Goal: Task Accomplishment & Management: Manage account settings

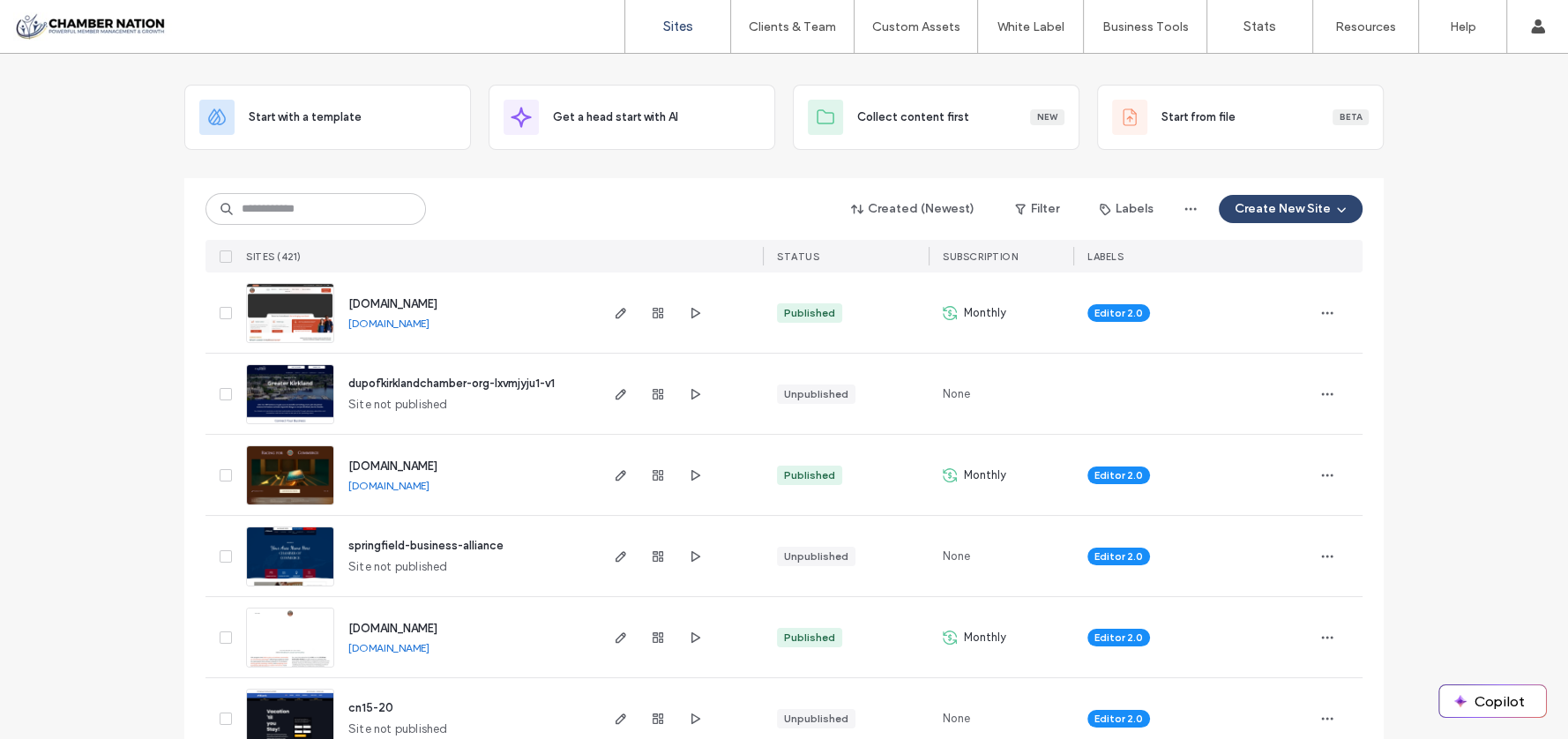
scroll to position [79, 0]
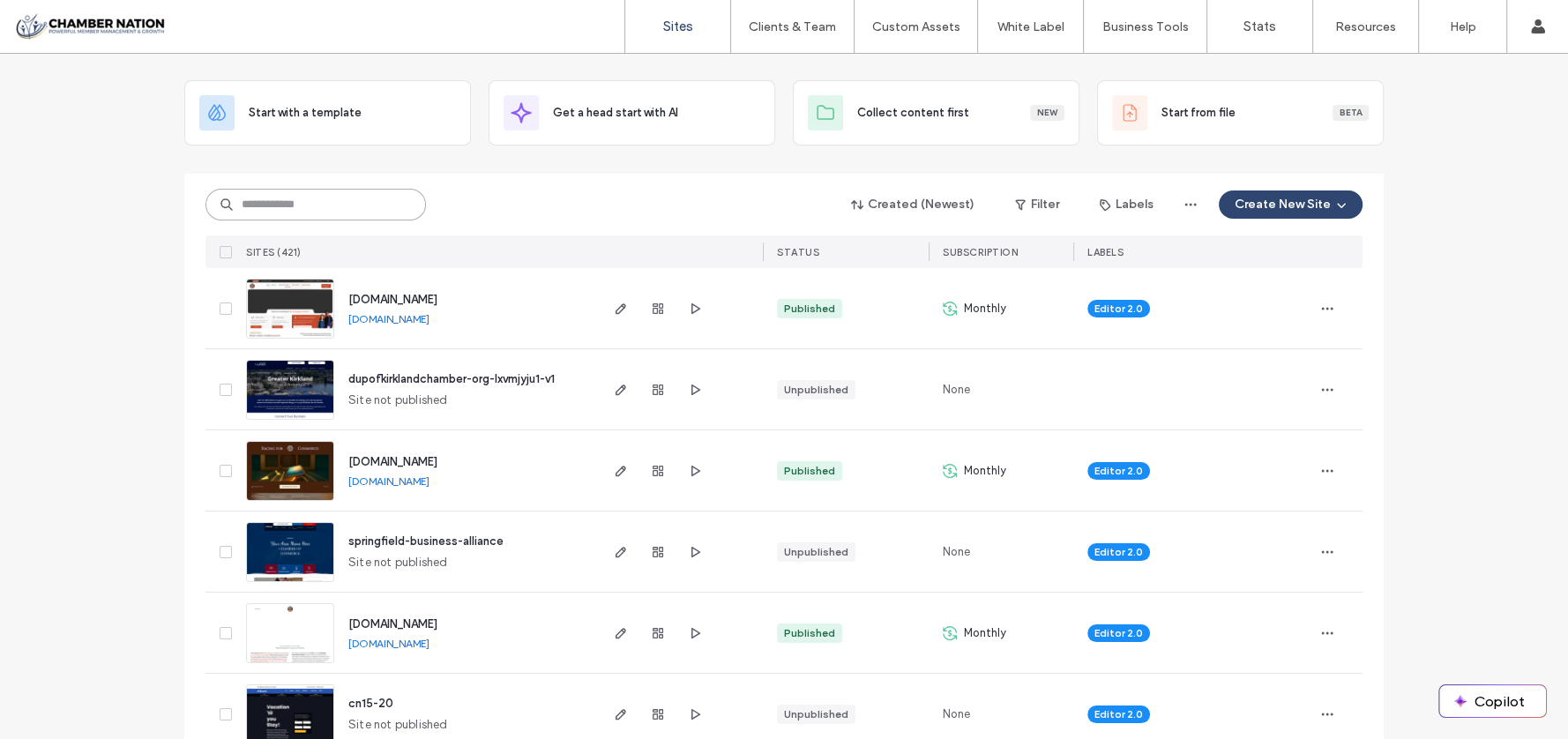
click at [291, 202] on input at bounding box center [315, 204] width 221 height 31
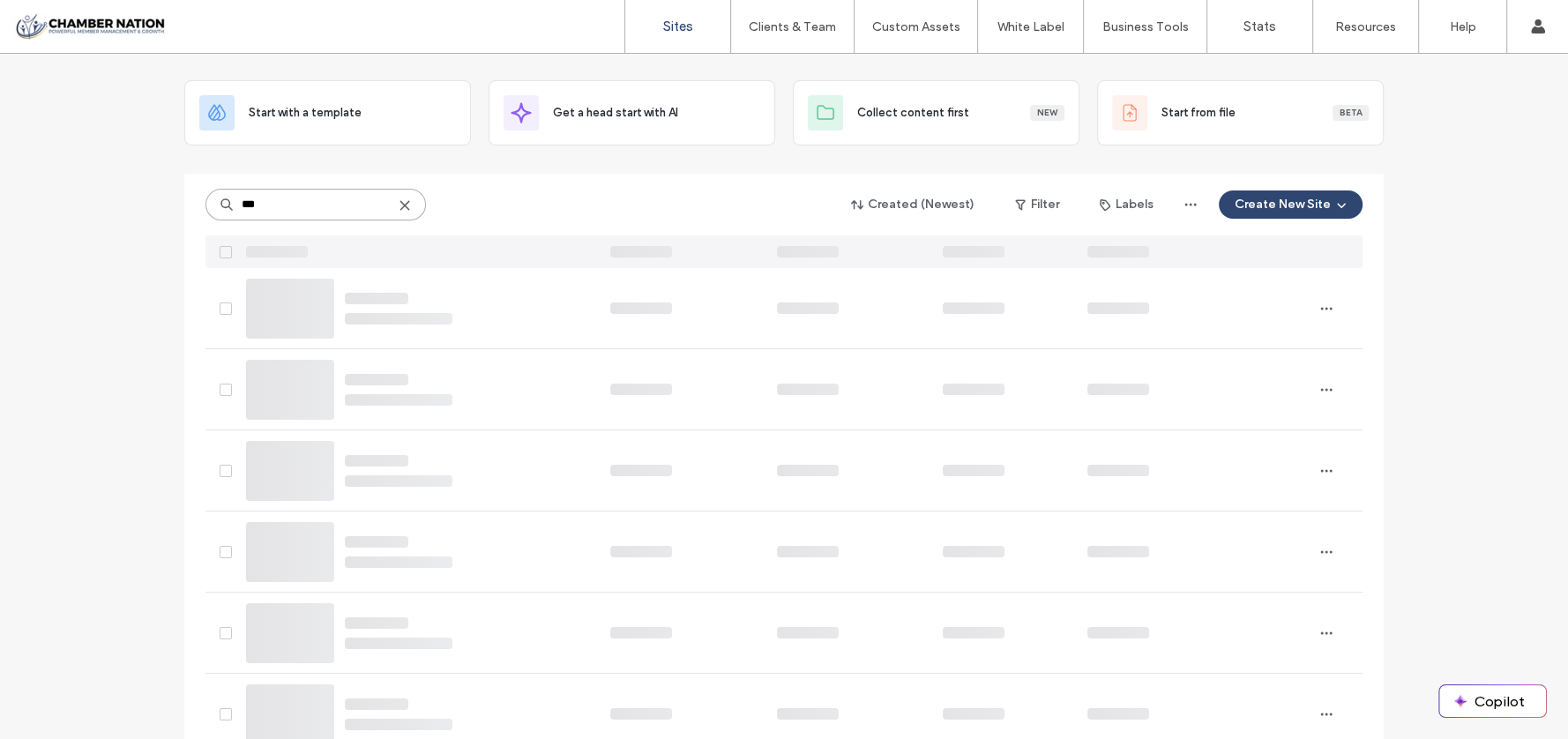
scroll to position [0, 0]
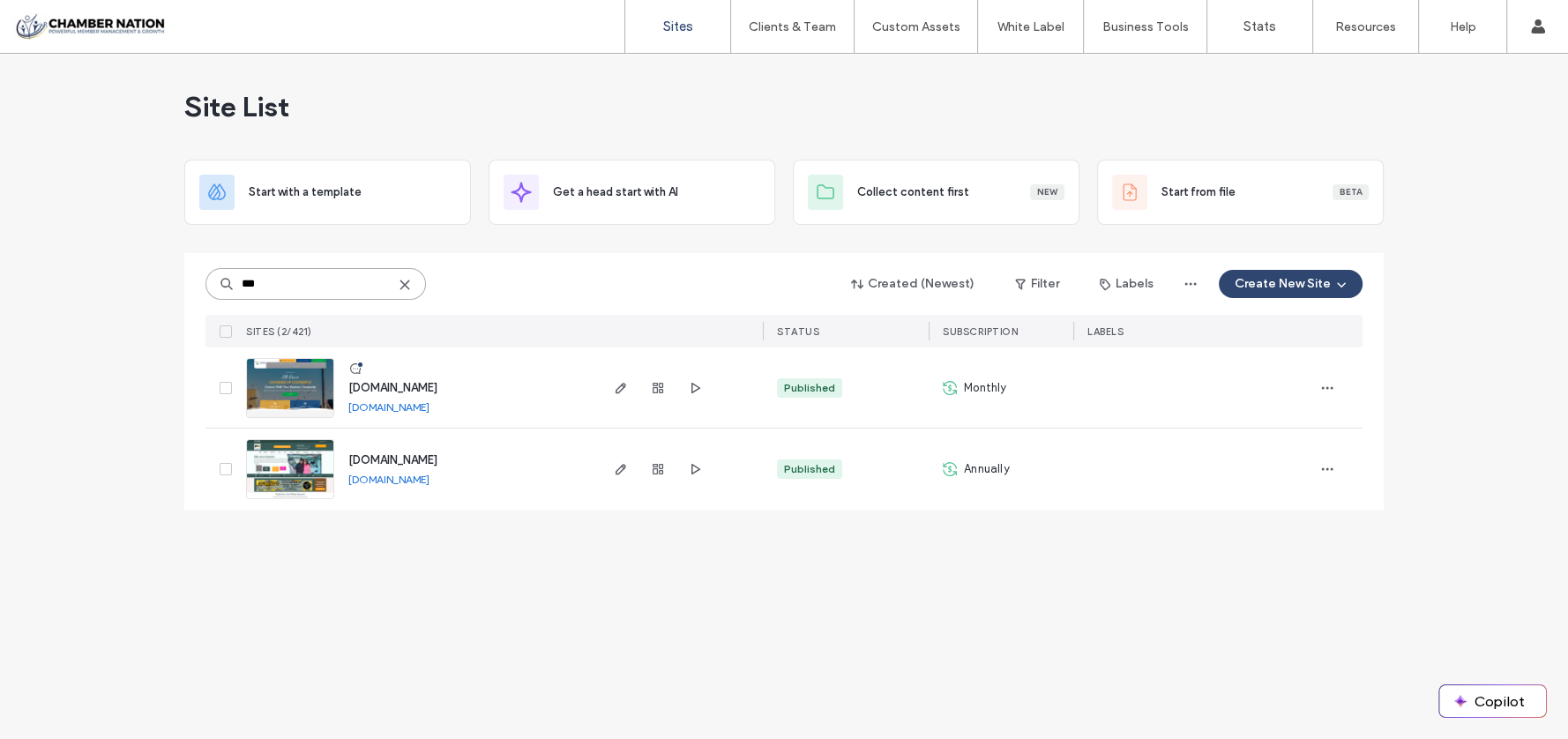
type input "***"
click at [430, 387] on span "[DOMAIN_NAME]" at bounding box center [392, 387] width 89 height 13
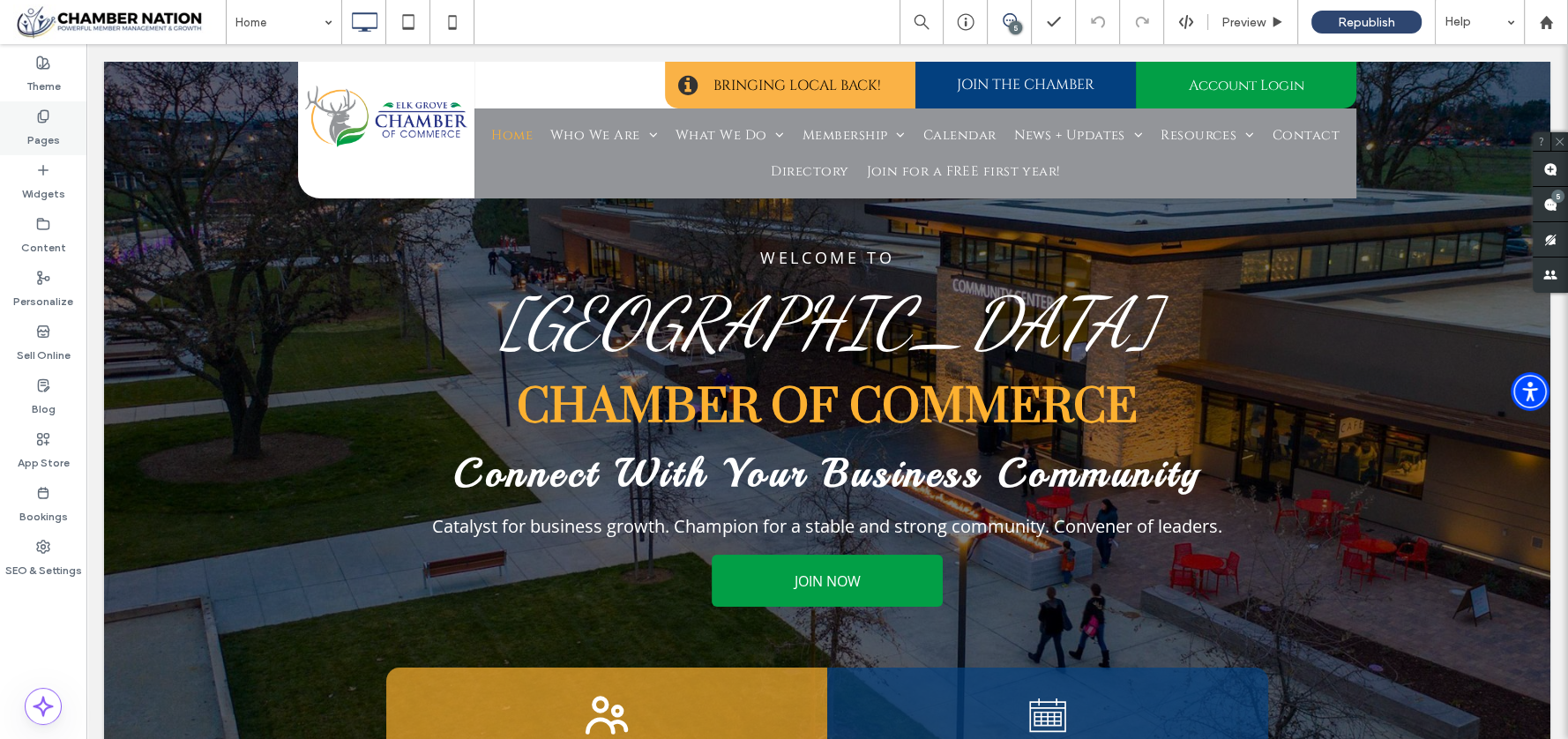
click at [45, 117] on icon at bounding box center [42, 115] width 14 height 14
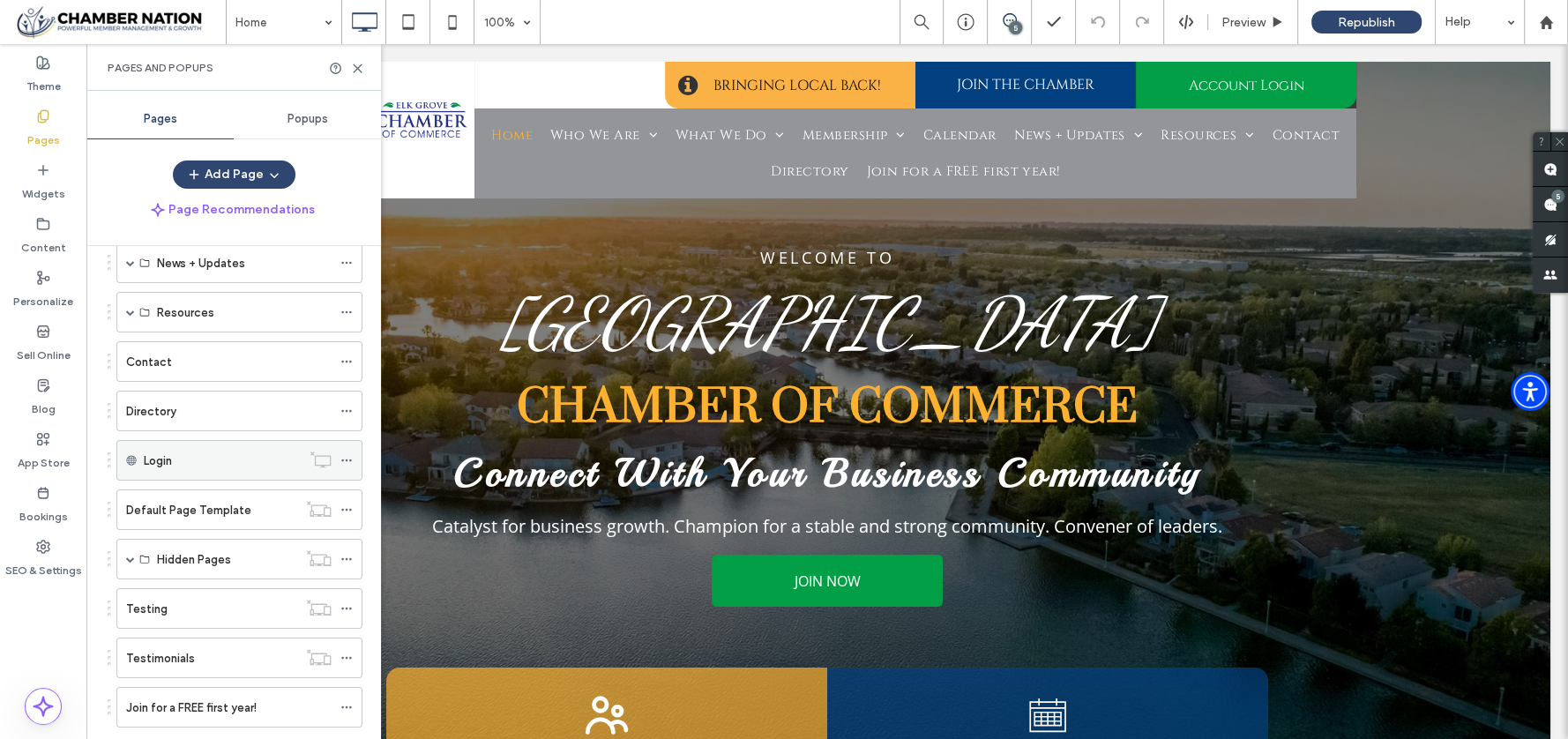
scroll to position [365, 0]
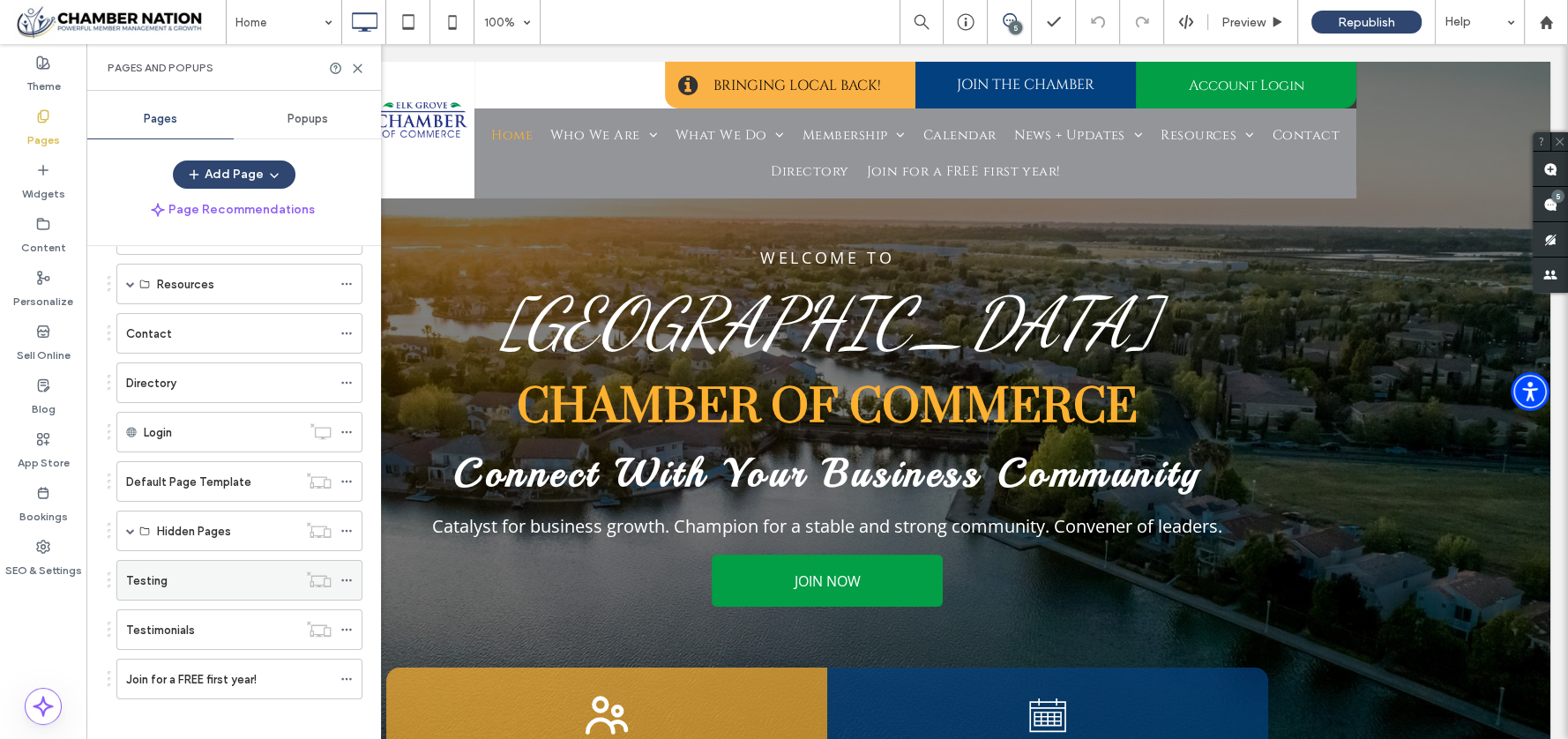
click at [164, 575] on label "Testing" at bounding box center [147, 580] width 42 height 30
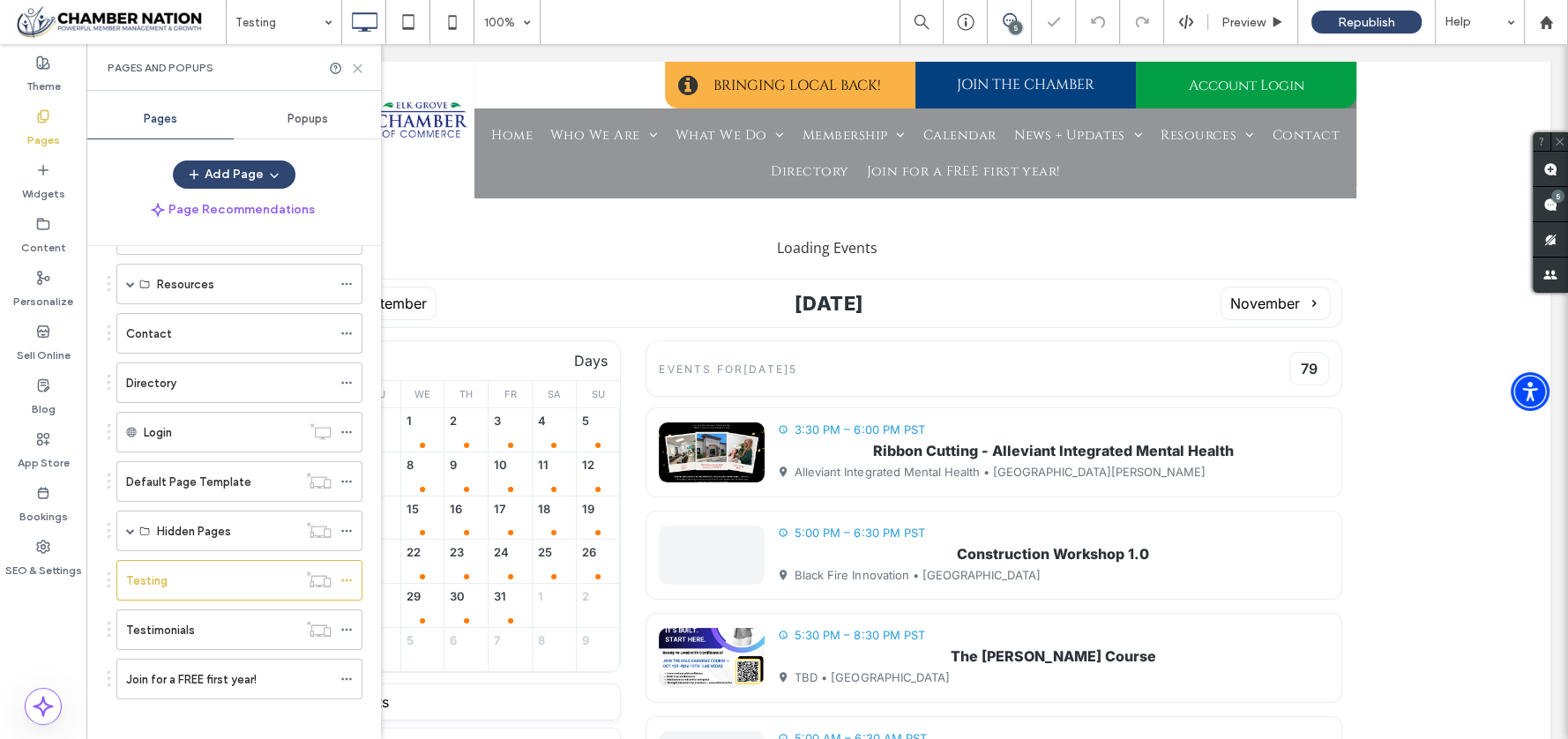
click at [357, 69] on icon at bounding box center [357, 68] width 13 height 13
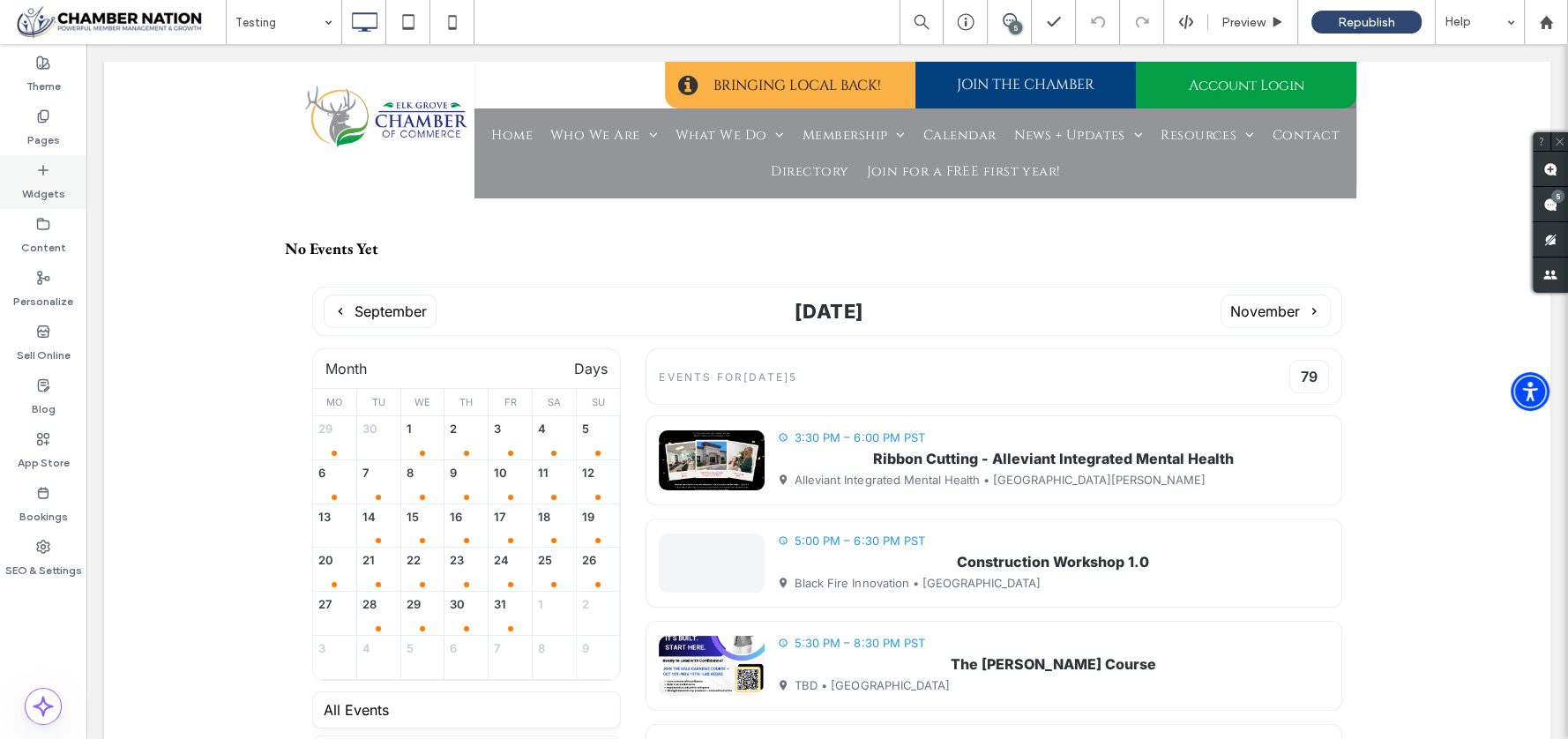
click at [36, 174] on icon at bounding box center [42, 170] width 14 height 14
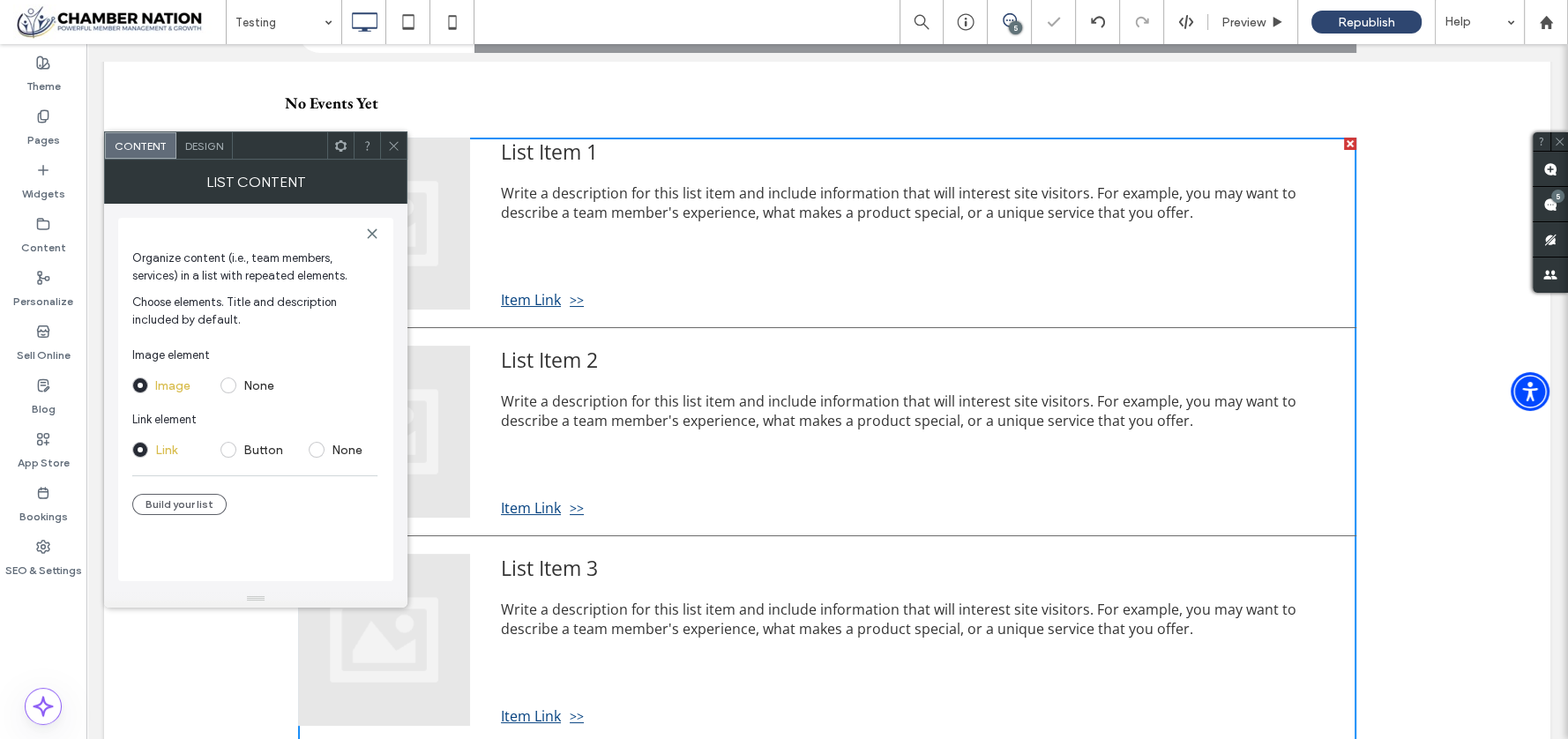
scroll to position [167, 0]
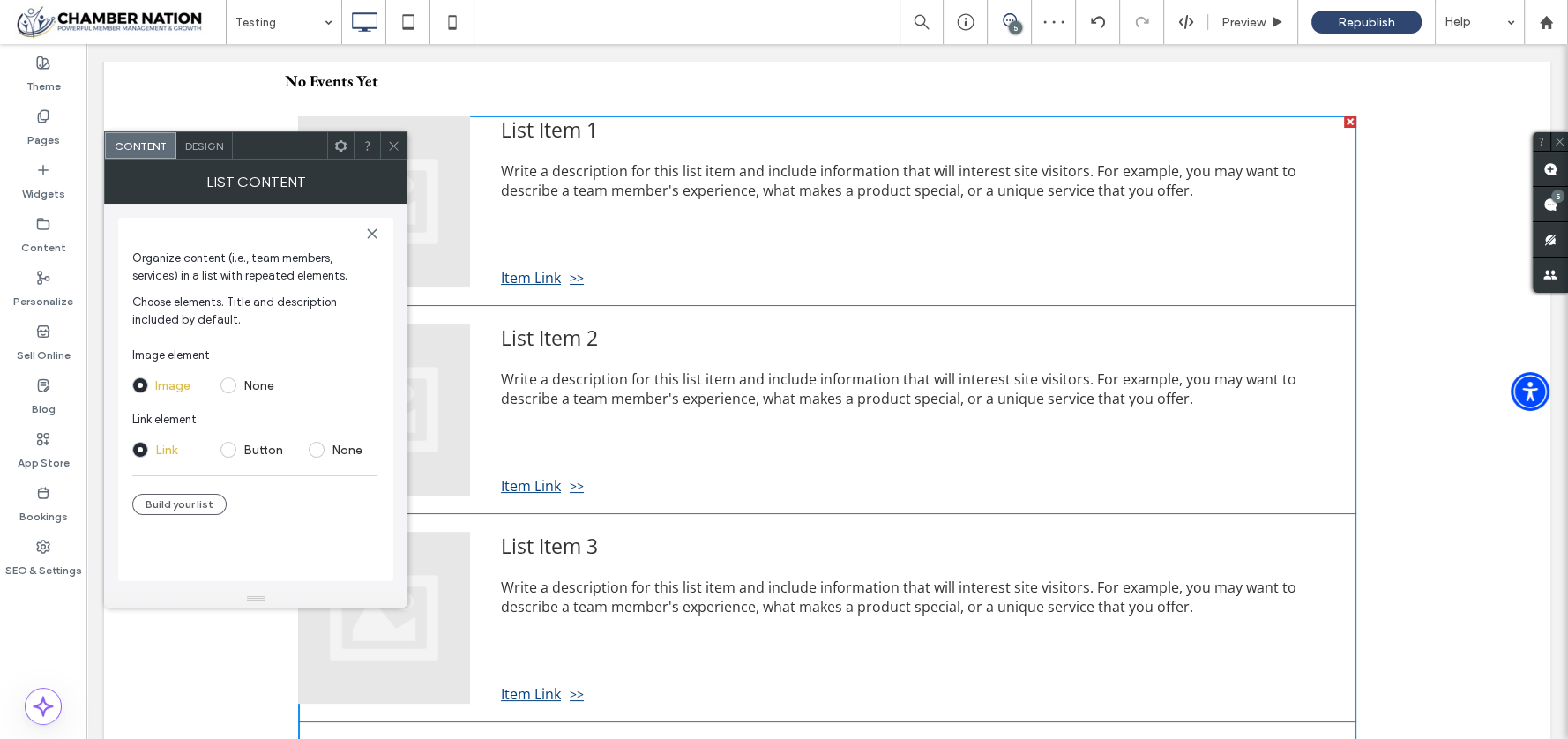
click at [399, 144] on icon at bounding box center [393, 146] width 13 height 13
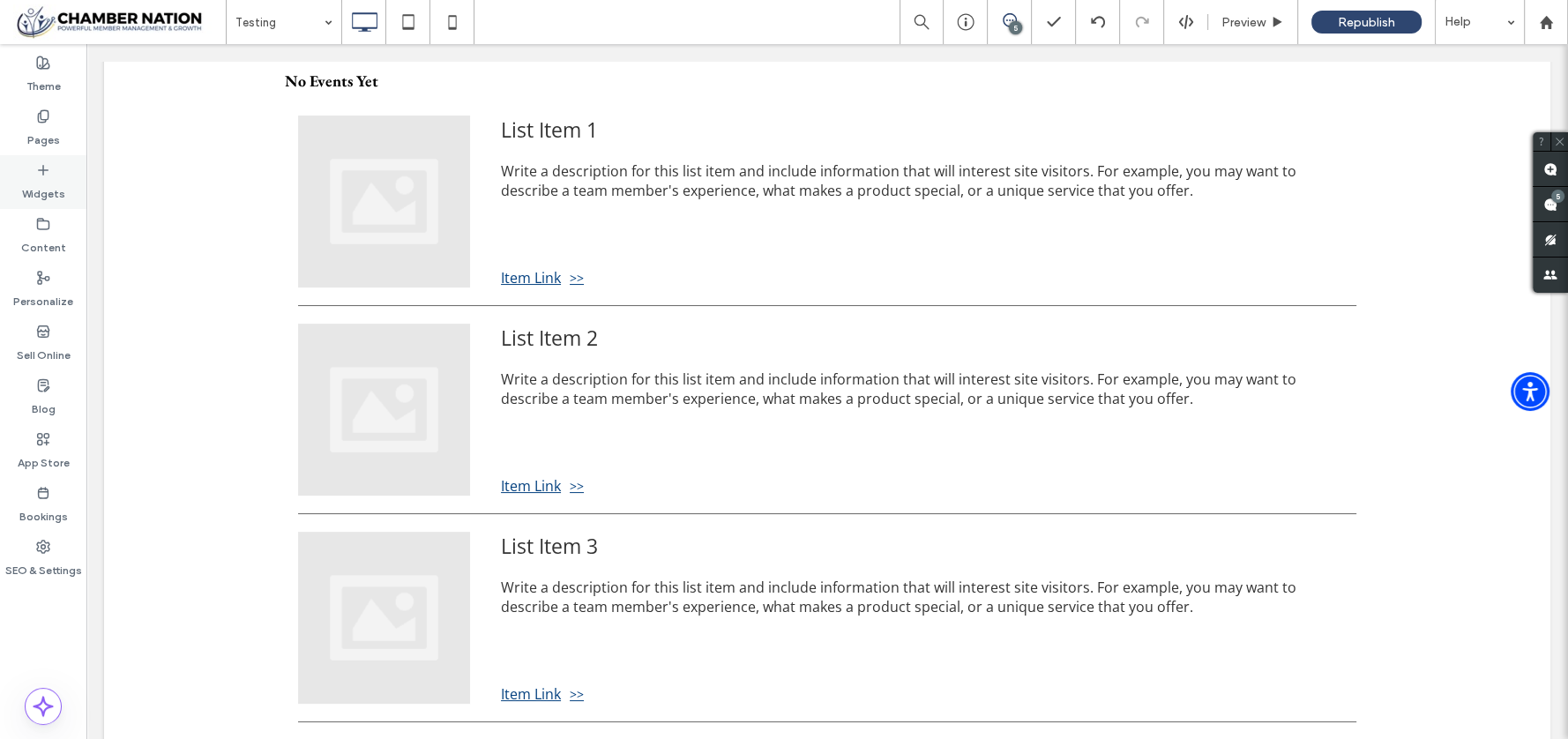
click at [30, 175] on div "Widgets" at bounding box center [43, 182] width 87 height 54
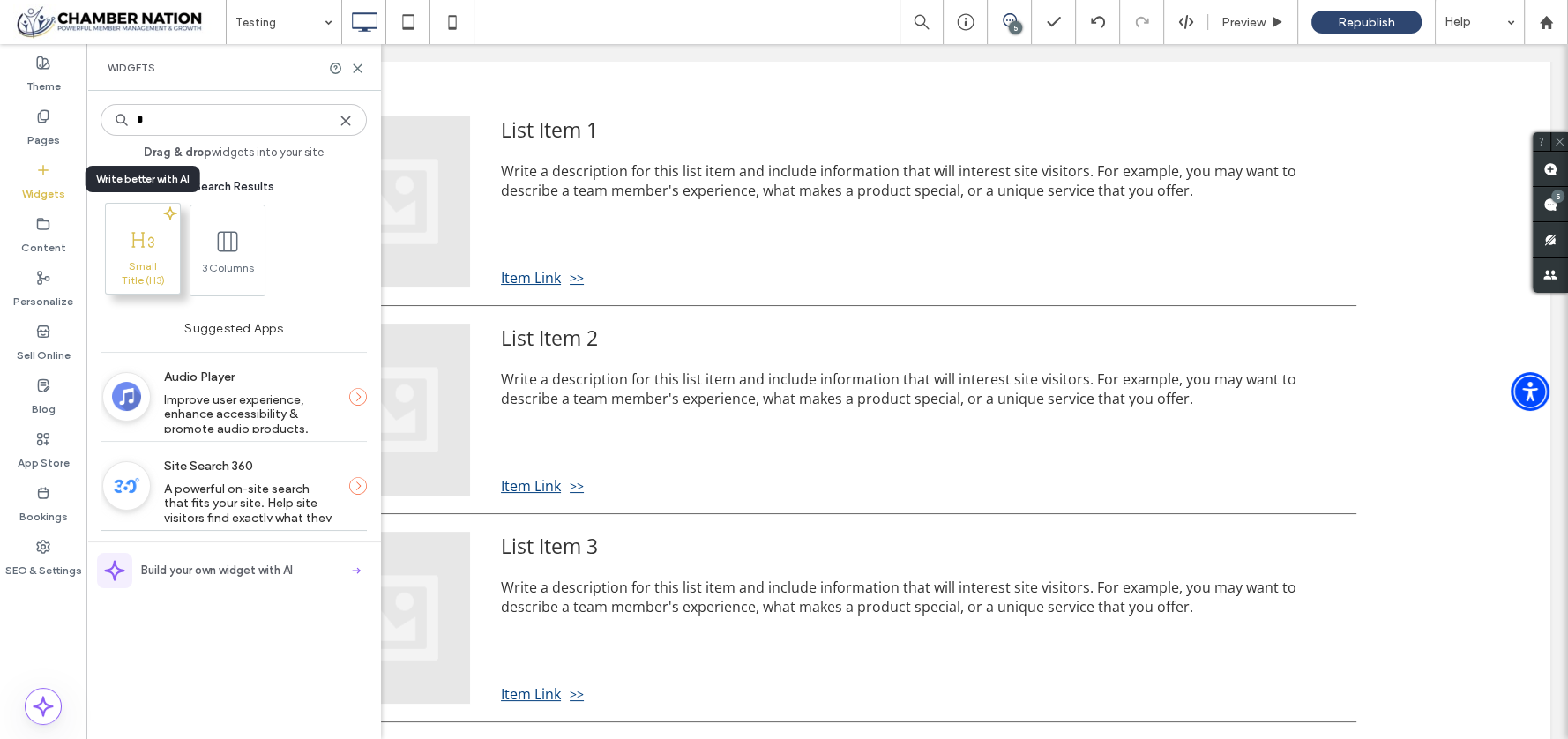
type input "*"
click at [138, 255] on span at bounding box center [143, 239] width 74 height 40
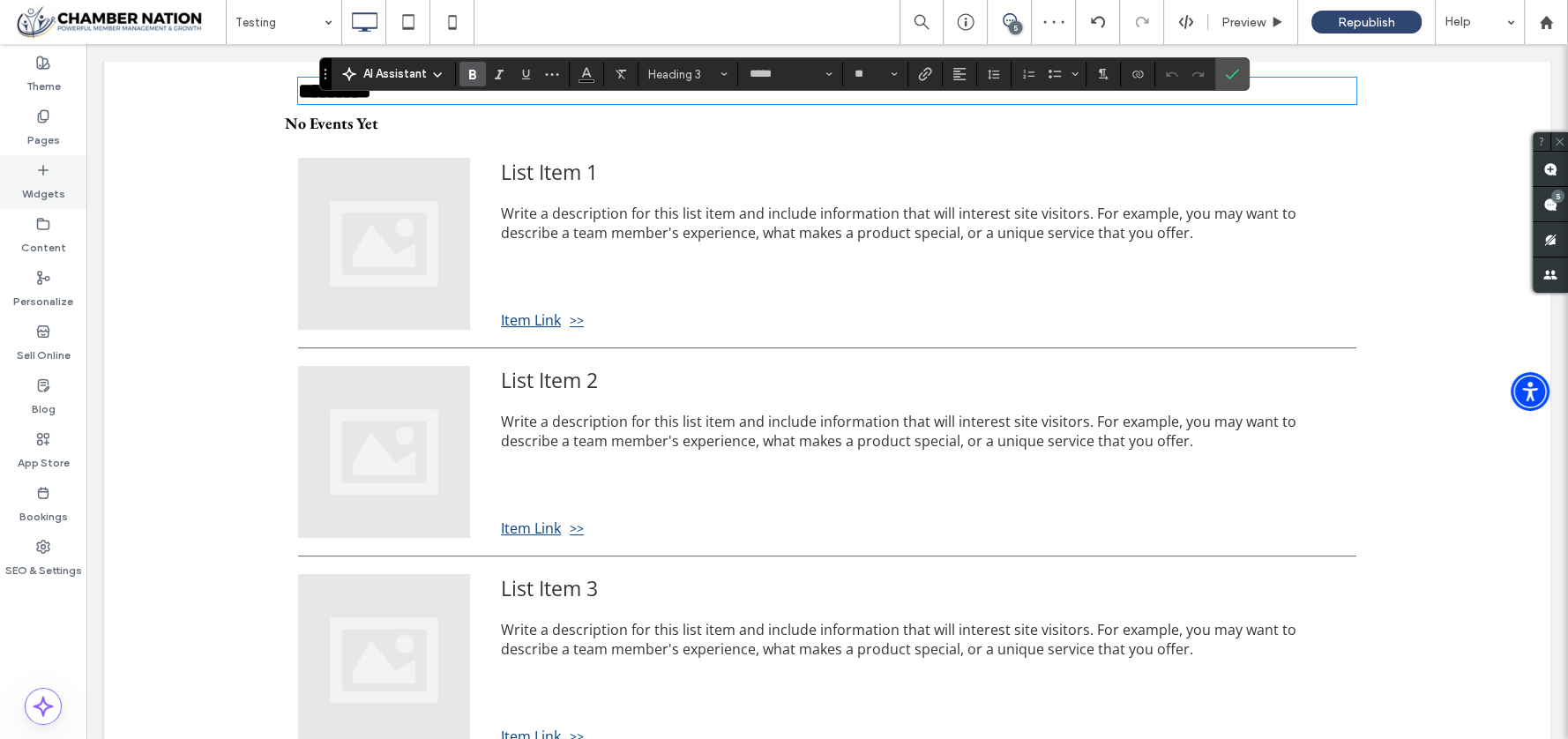
click at [55, 165] on div "Widgets" at bounding box center [43, 182] width 87 height 54
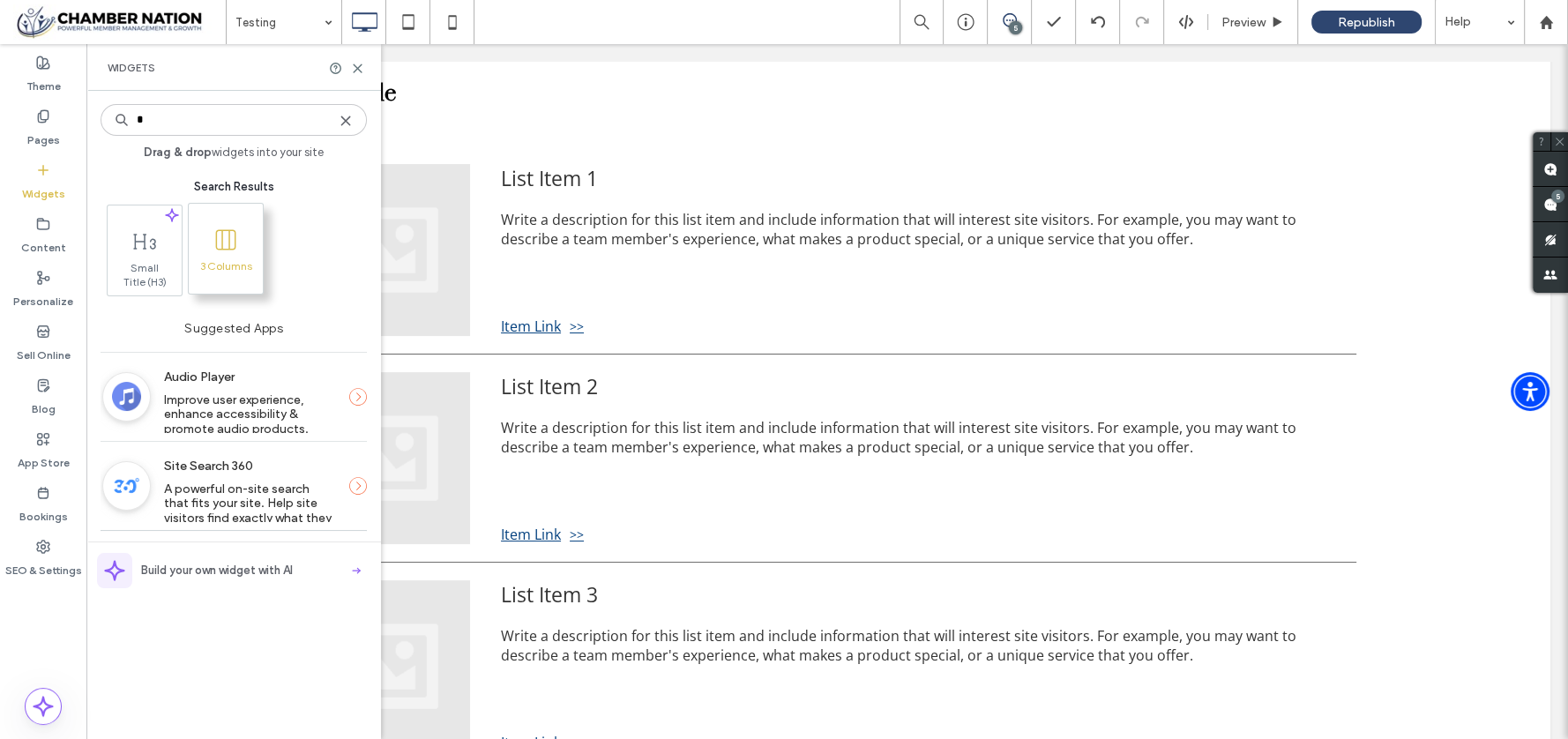
type input "*"
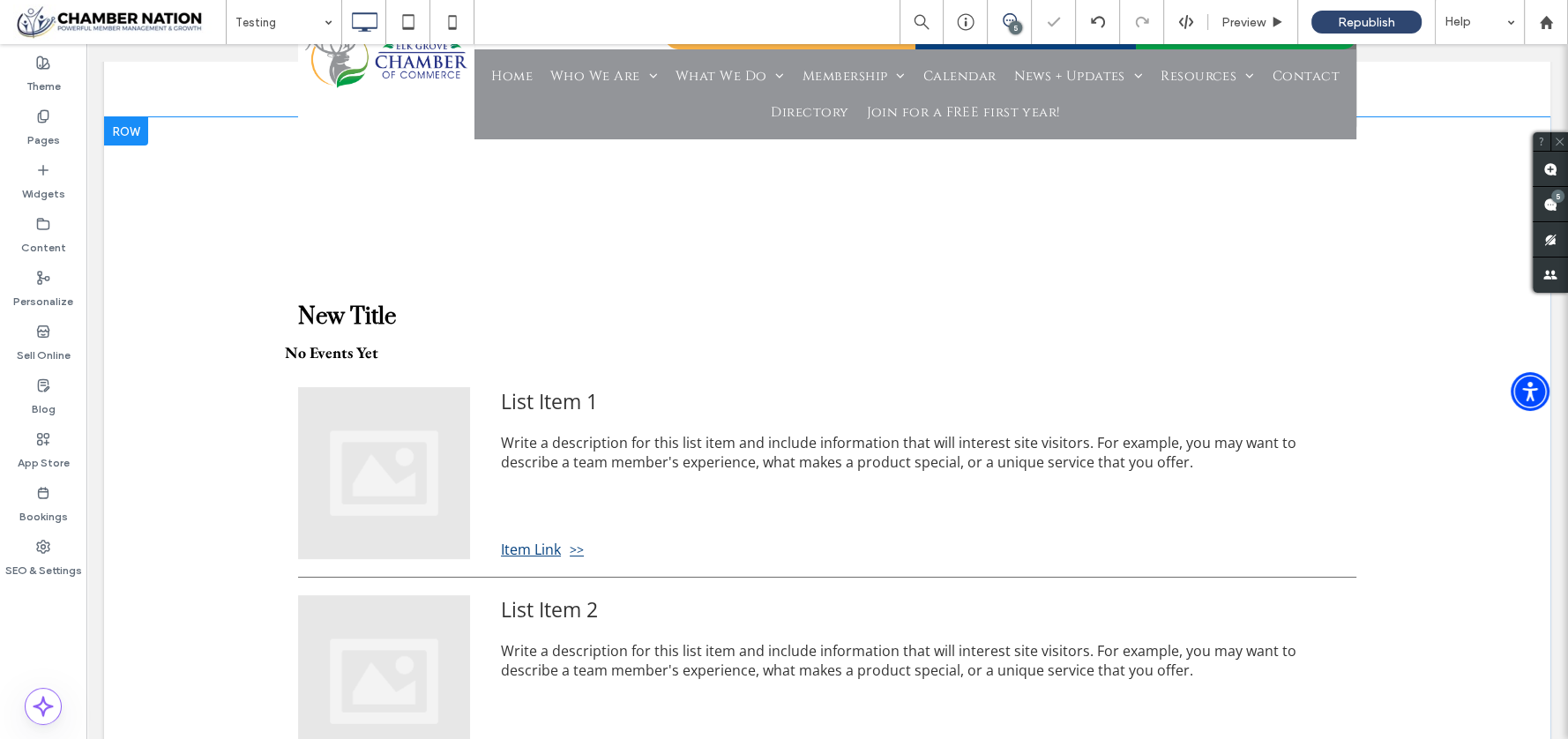
scroll to position [0, 0]
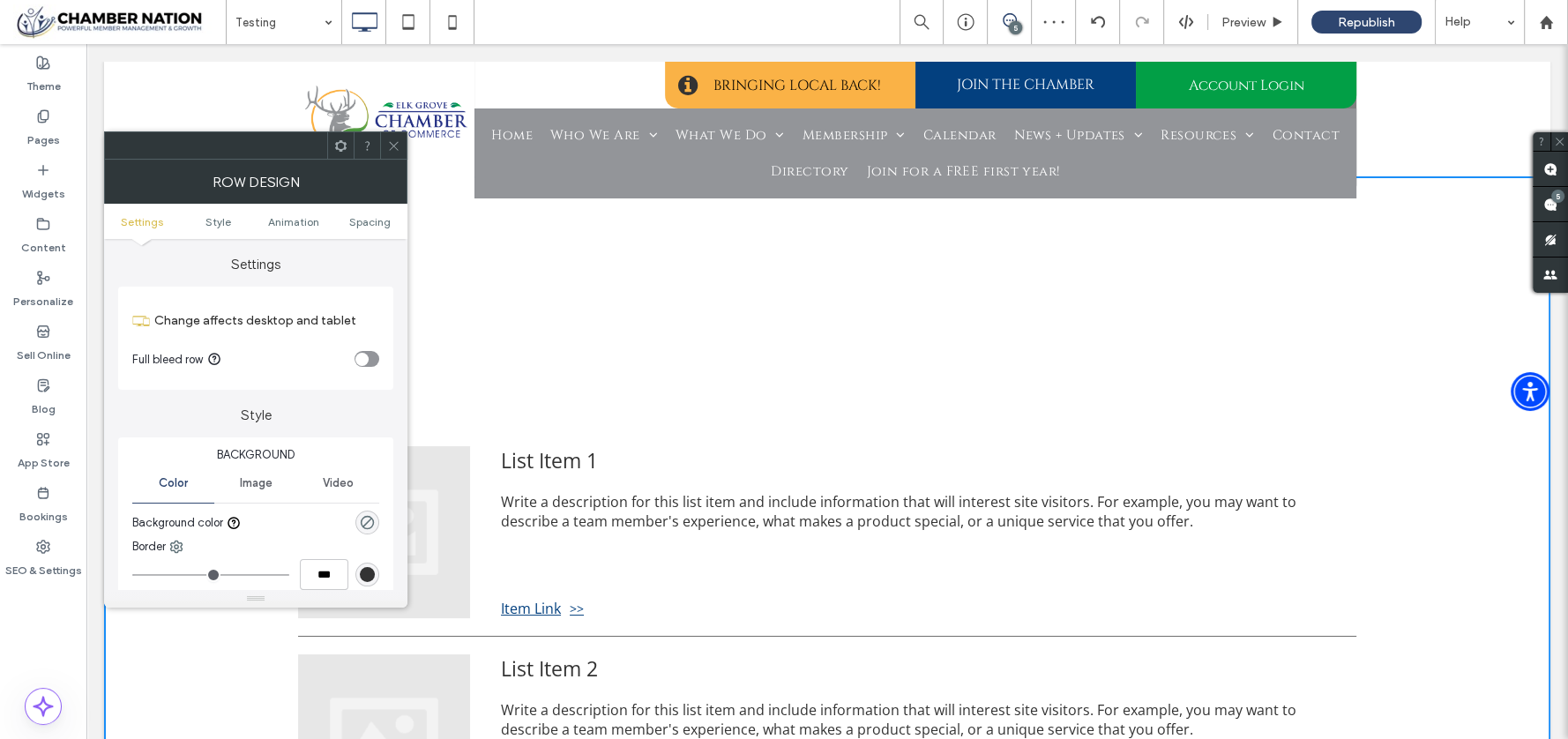
click at [400, 140] on icon at bounding box center [393, 146] width 13 height 13
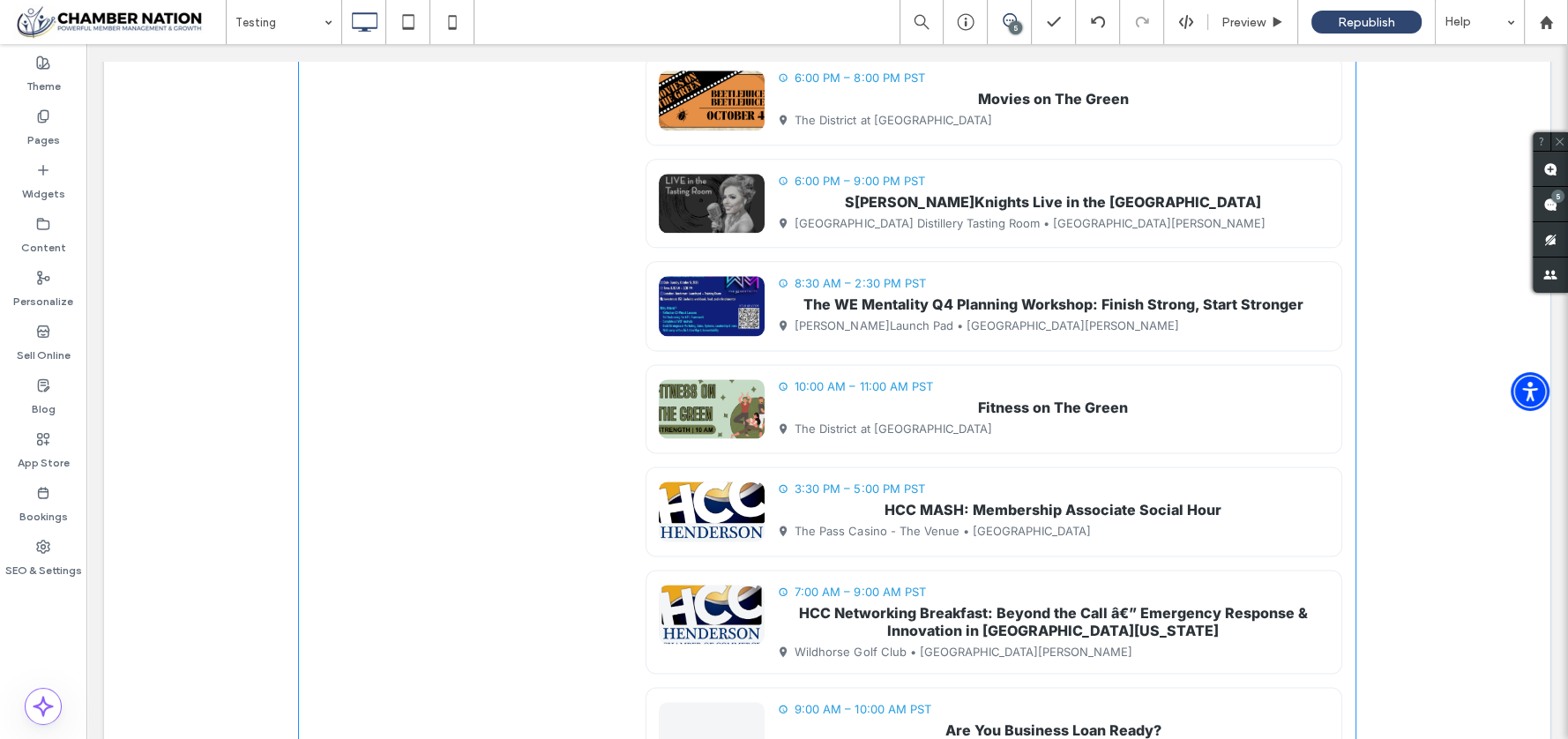
scroll to position [2383, 0]
click at [41, 542] on use at bounding box center [42, 546] width 12 height 12
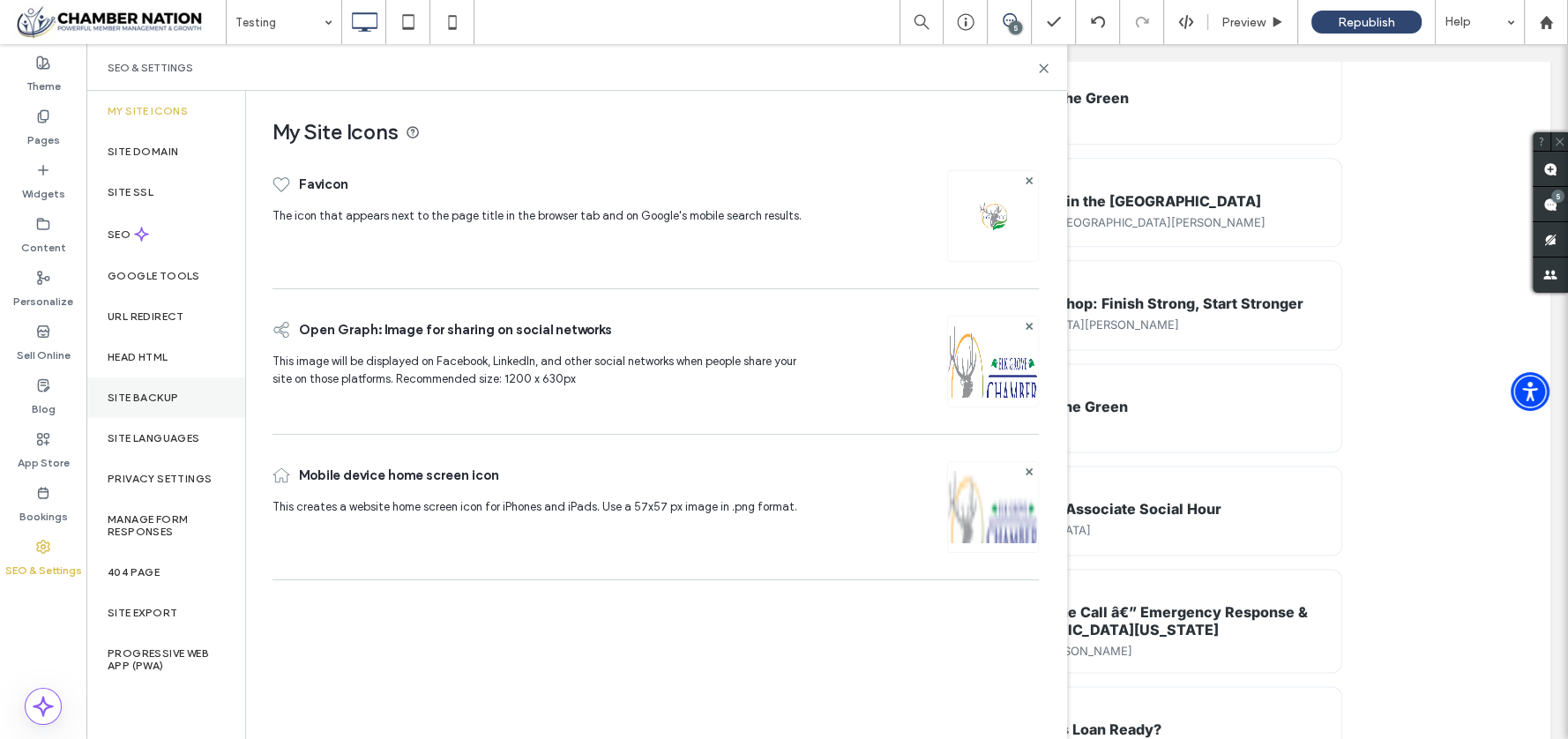
click at [170, 394] on label "Site Backup" at bounding box center [142, 397] width 70 height 12
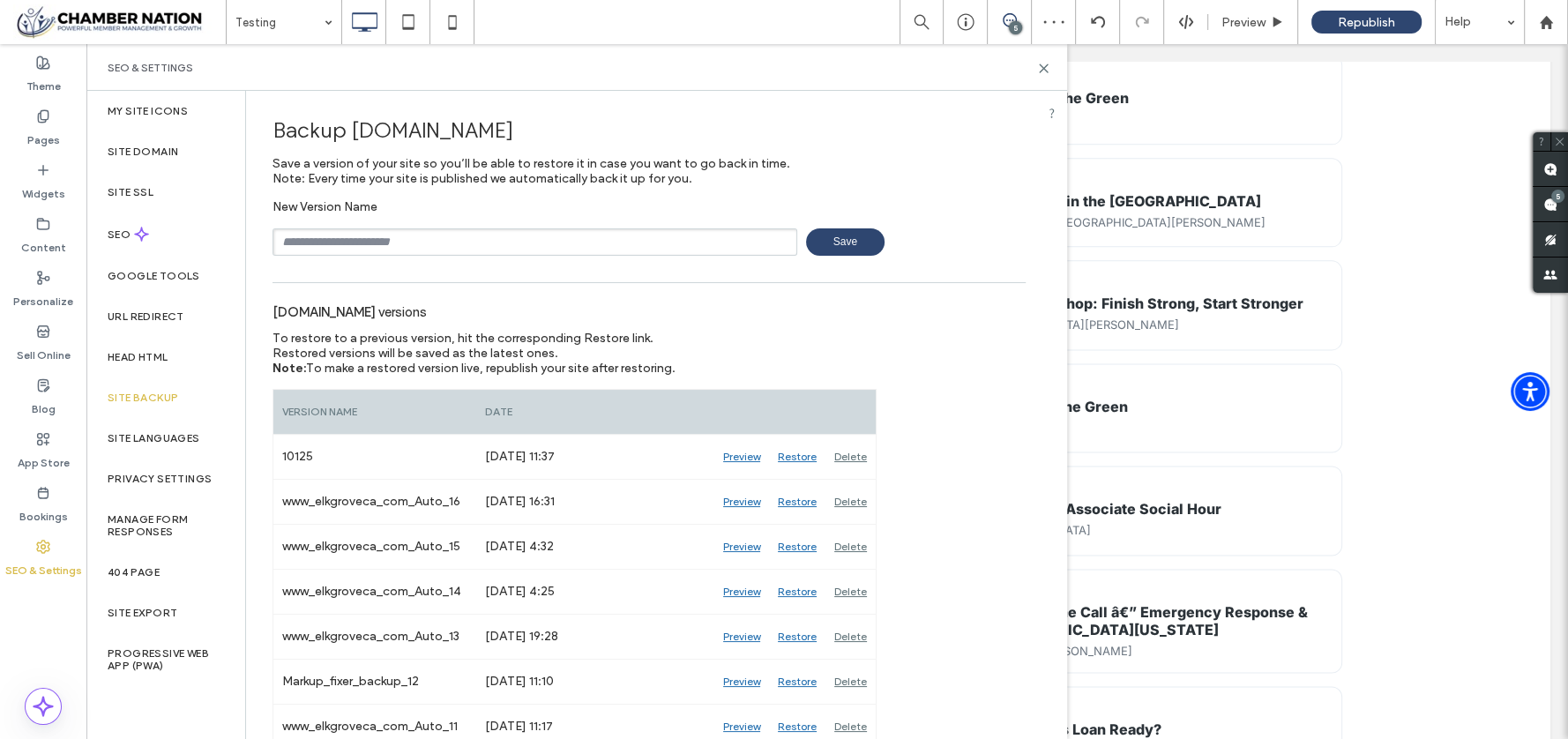
click at [425, 232] on input "text" at bounding box center [535, 242] width 525 height 28
type input "******"
click at [814, 234] on span "Save" at bounding box center [845, 242] width 78 height 28
click at [167, 657] on label "Progressive Web App (PWA)" at bounding box center [165, 660] width 116 height 25
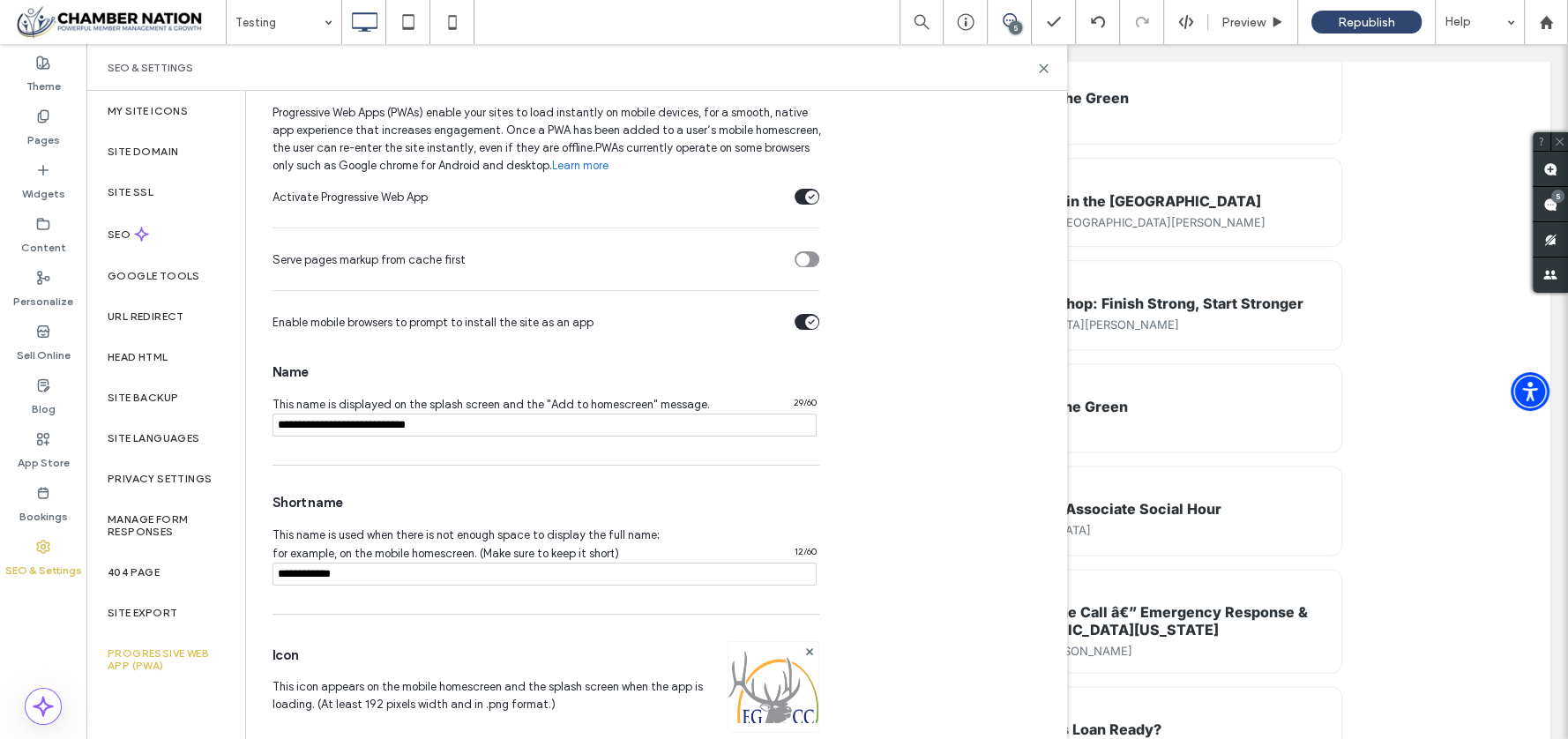
scroll to position [25, 0]
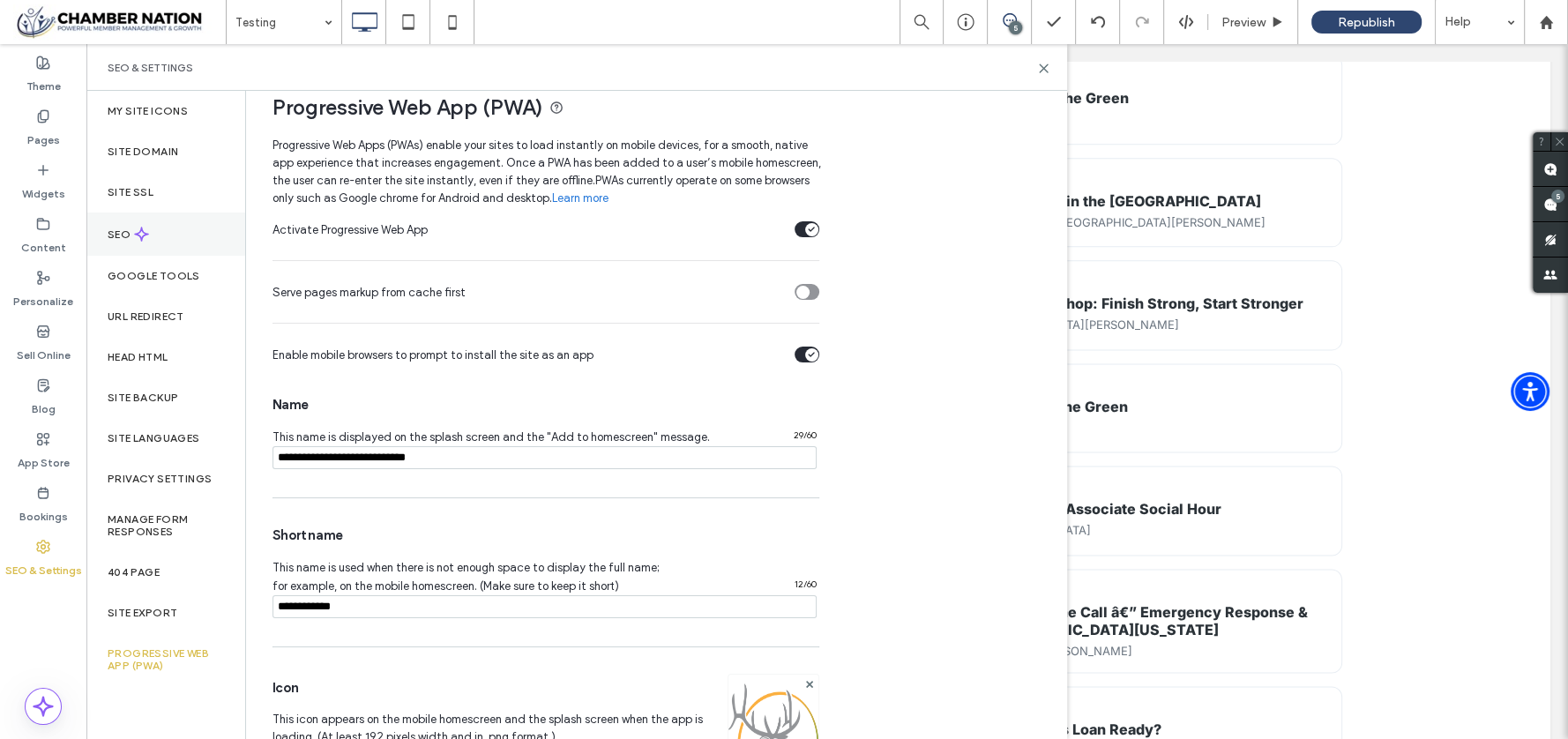
click at [111, 217] on div "SEO" at bounding box center [166, 234] width 159 height 43
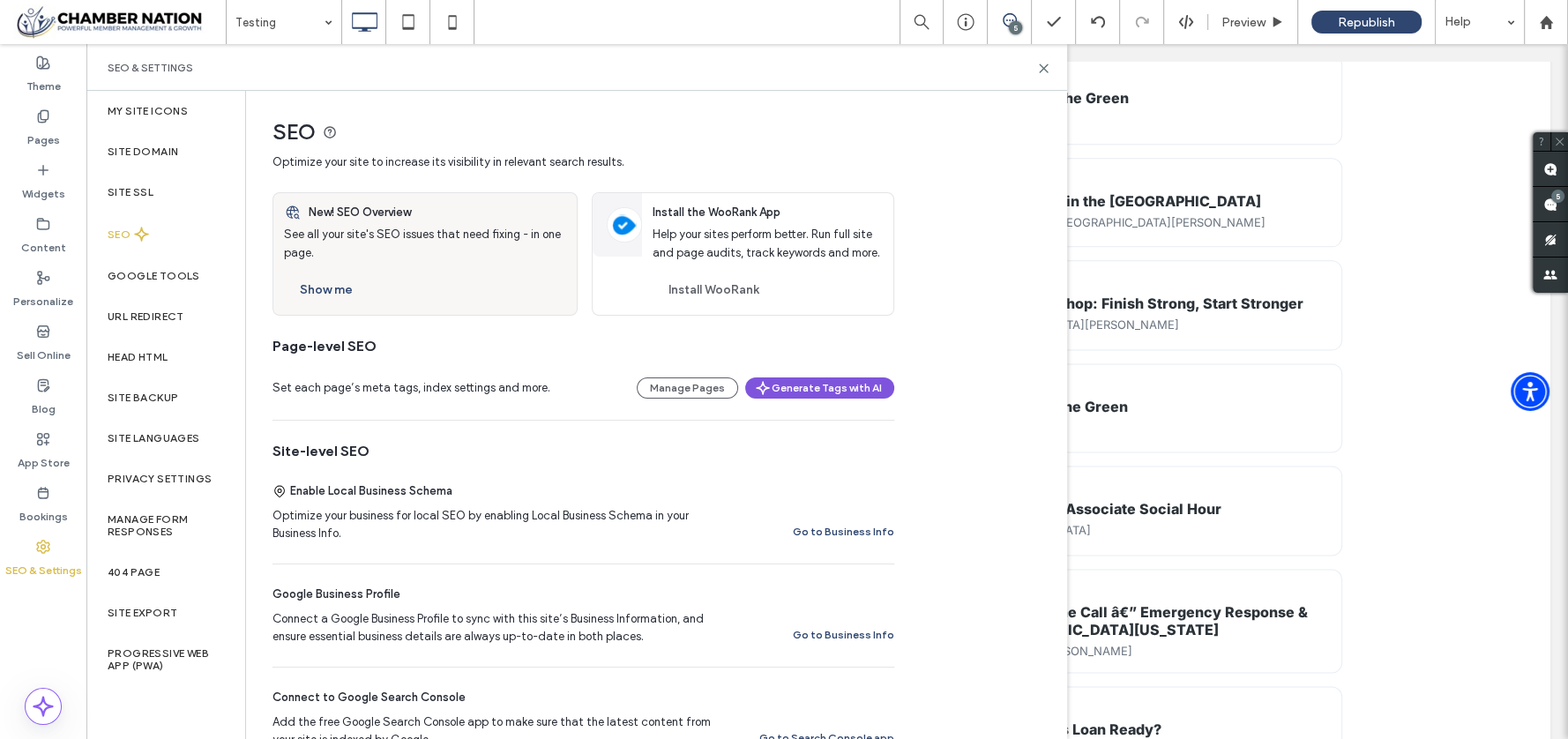
click at [844, 382] on button "Generate Tags with AI" at bounding box center [819, 388] width 149 height 21
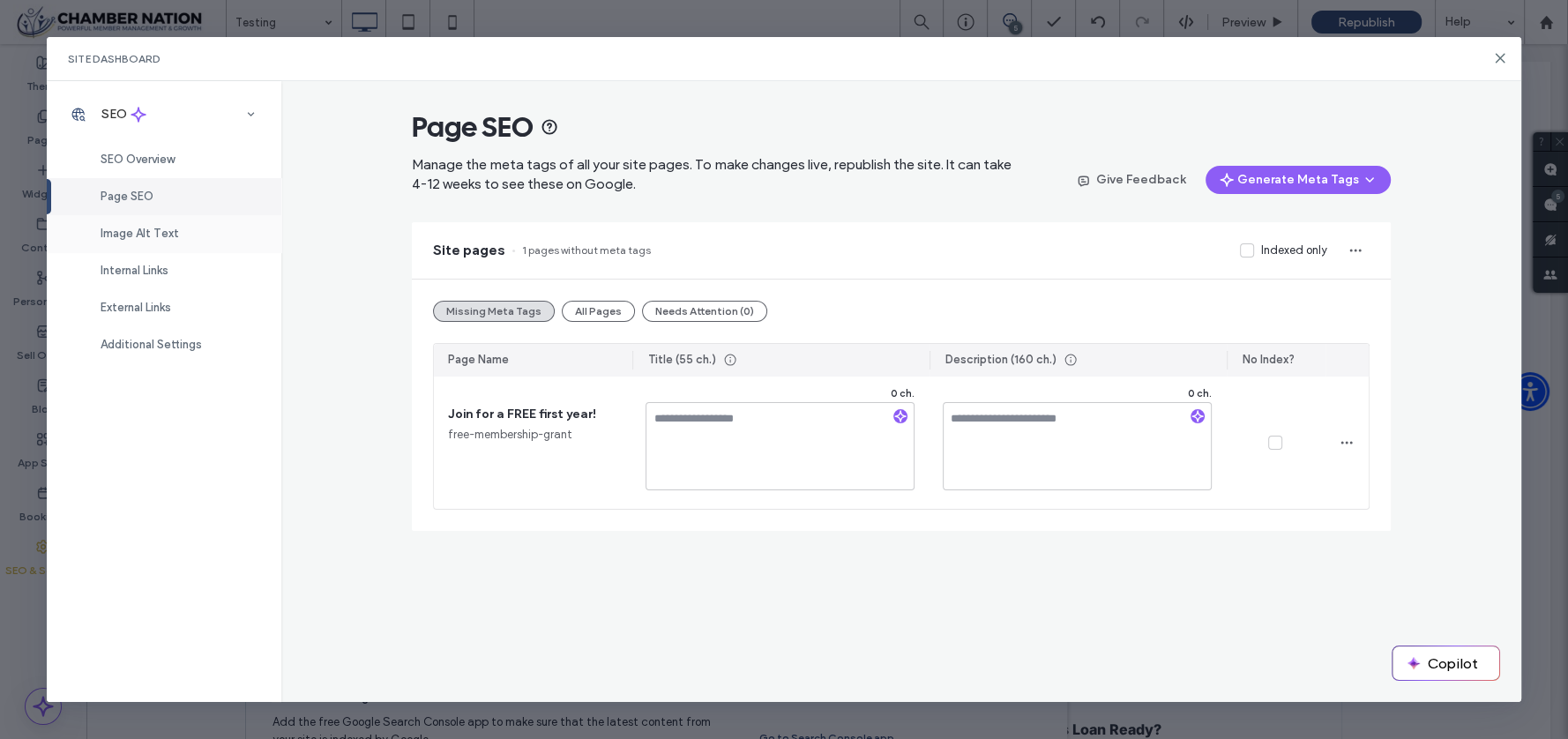
click at [129, 231] on span "Image Alt Text" at bounding box center [139, 233] width 78 height 13
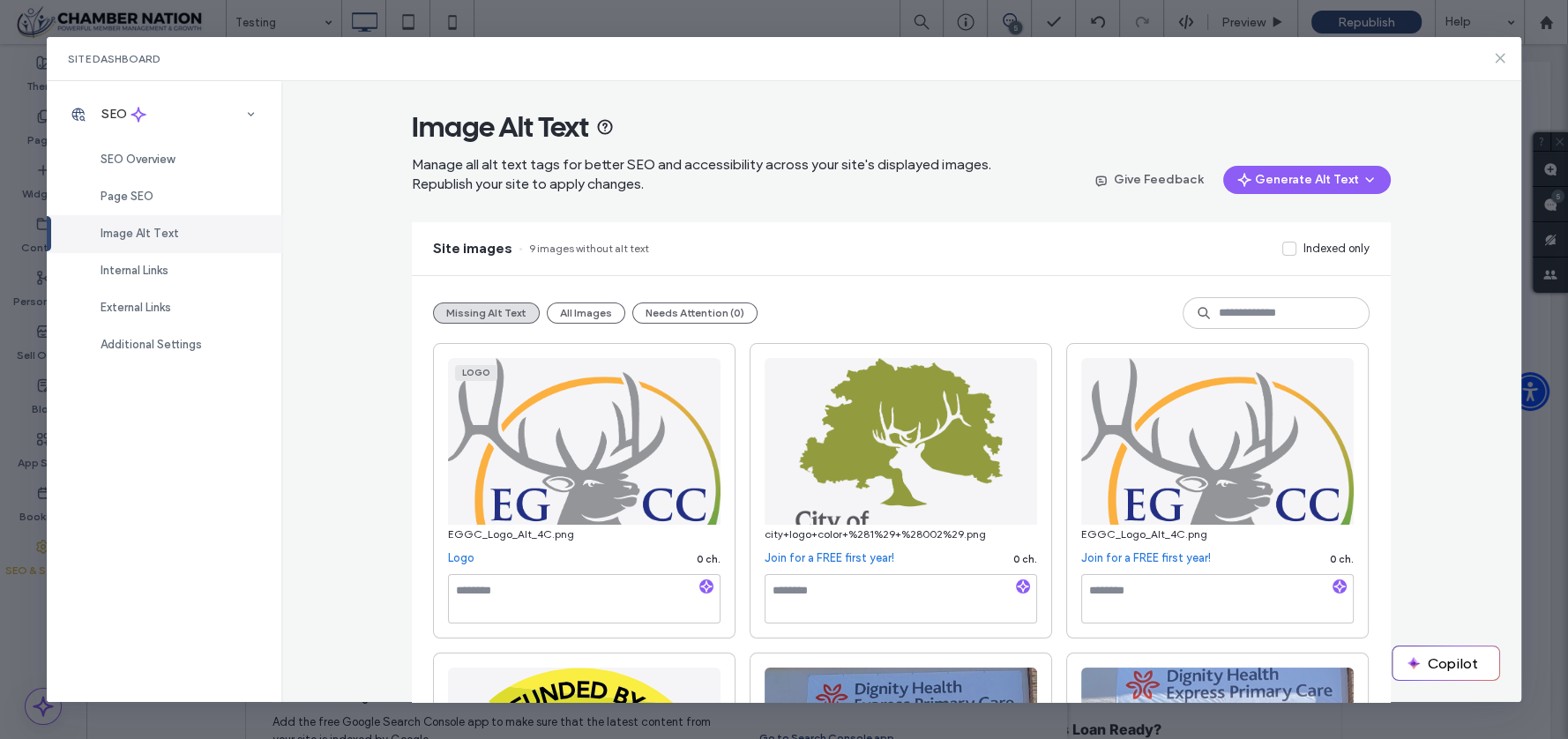
click at [1501, 55] on use at bounding box center [1499, 58] width 8 height 8
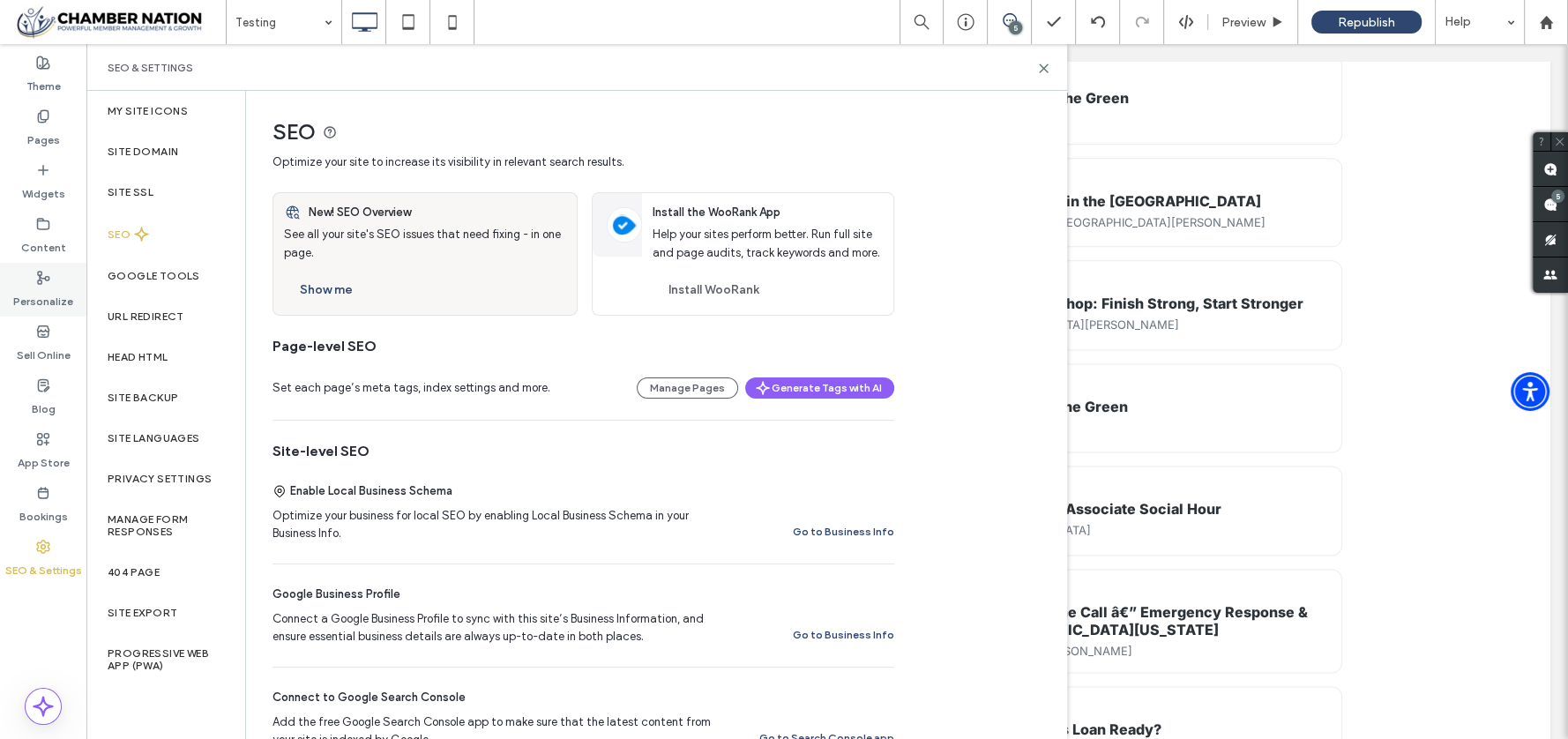
click at [32, 283] on div "Personalize" at bounding box center [43, 290] width 87 height 54
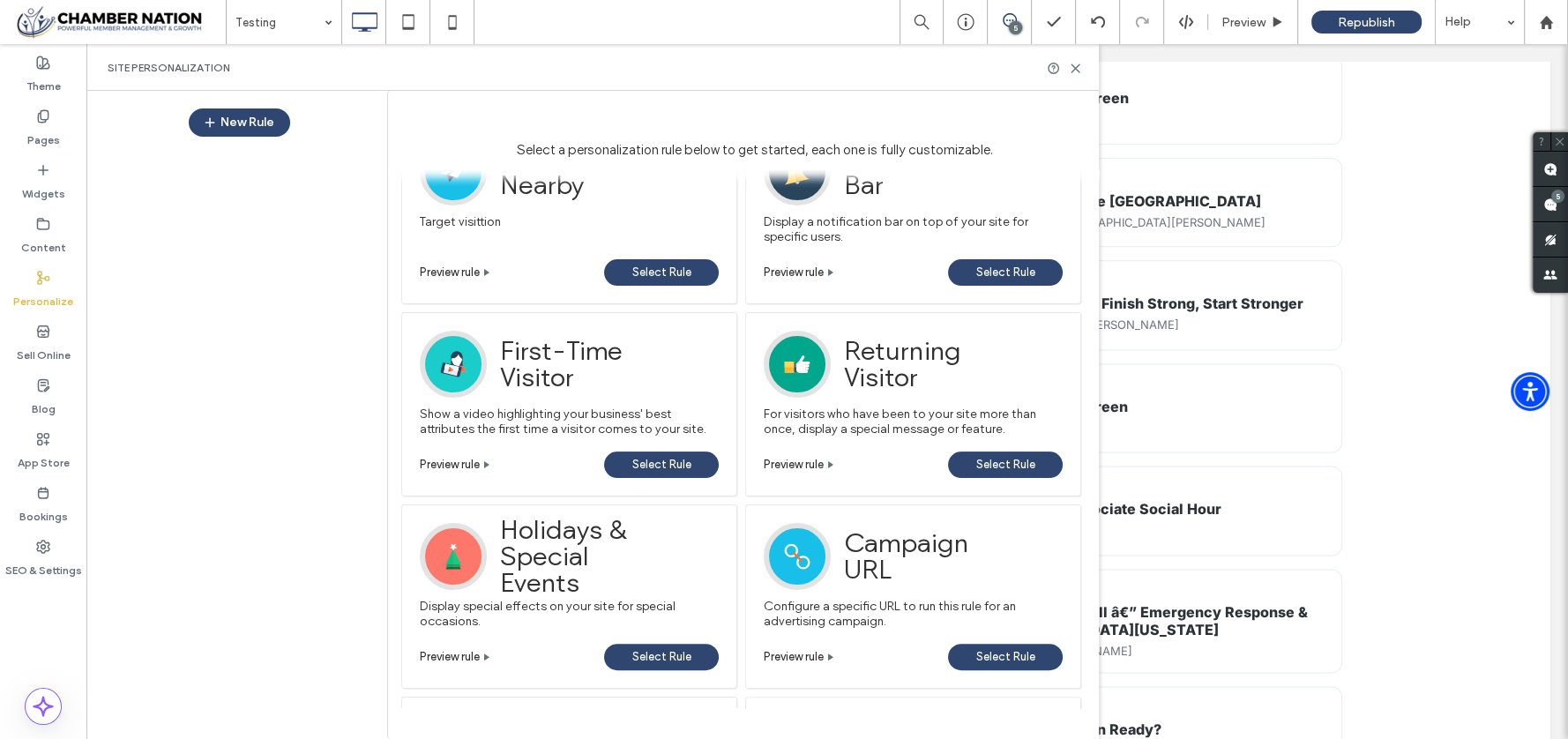
scroll to position [454, 0]
click at [1073, 67] on icon at bounding box center [1075, 68] width 13 height 13
